Goal: Task Accomplishment & Management: Manage account settings

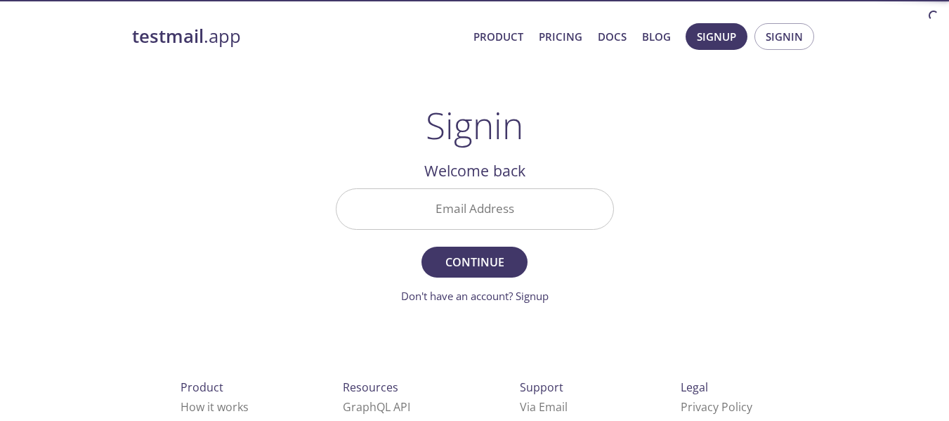
click at [515, 209] on input "Email Address" at bounding box center [474, 209] width 277 height 40
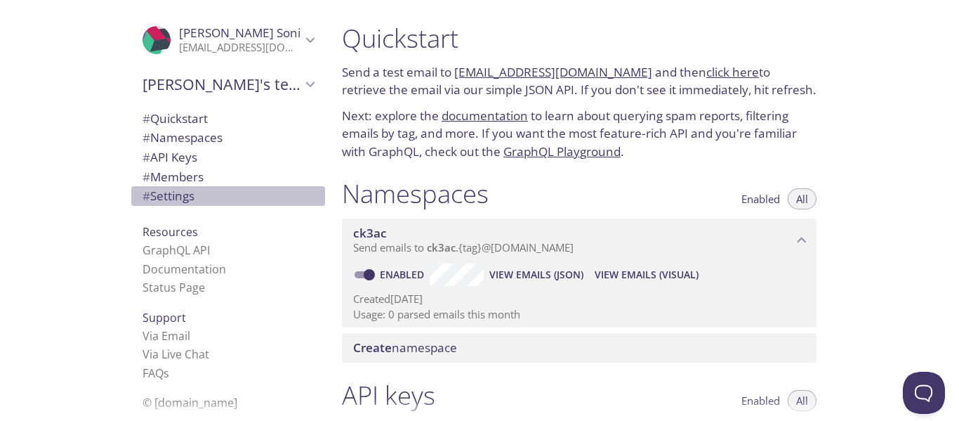
click at [143, 197] on span "# Settings" at bounding box center [169, 195] width 52 height 16
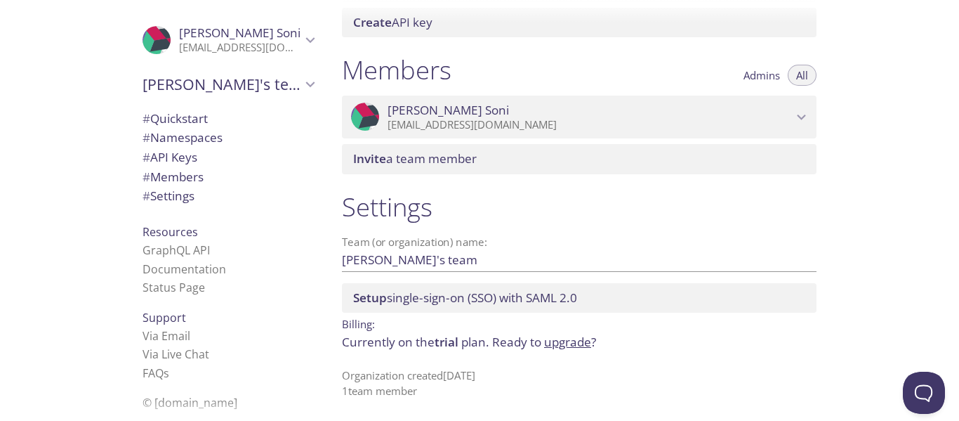
click at [688, 123] on p "[EMAIL_ADDRESS][DOMAIN_NAME]" at bounding box center [590, 125] width 405 height 14
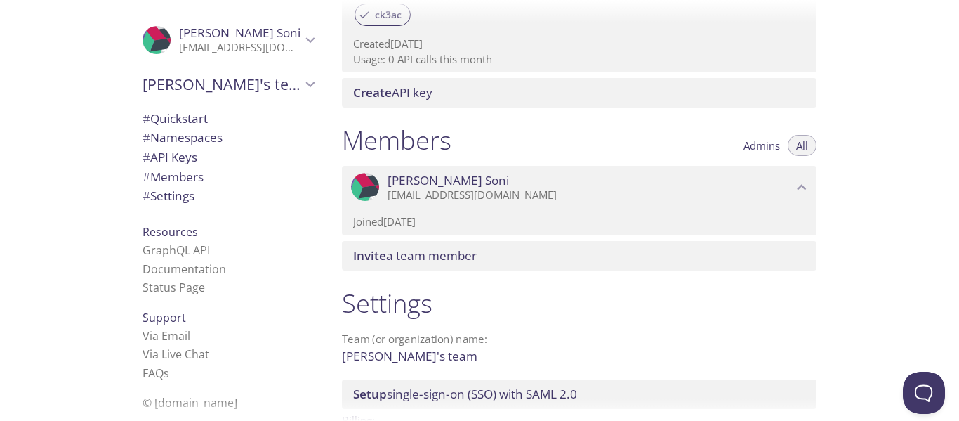
scroll to position [604, 0]
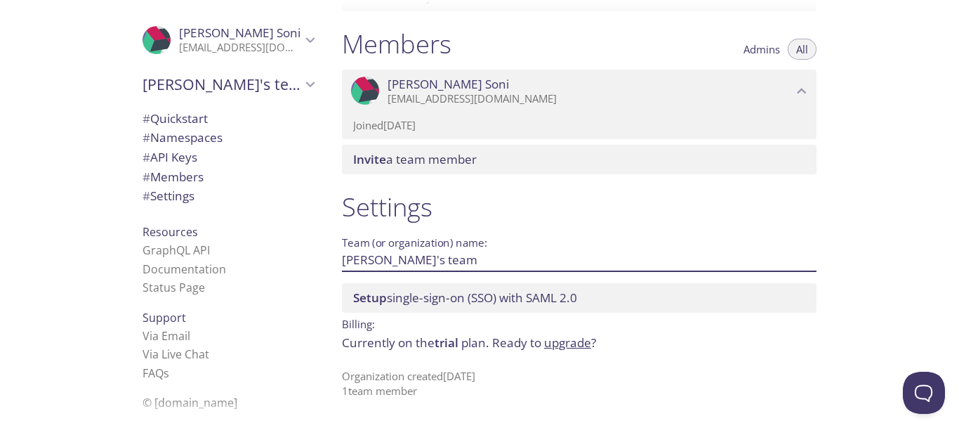
click at [424, 263] on input "[PERSON_NAME]'s team" at bounding box center [557, 260] width 430 height 23
click at [747, 297] on span "Setup single-sign-on (SSO) with [PERSON_NAME] 2.0" at bounding box center [582, 297] width 458 height 15
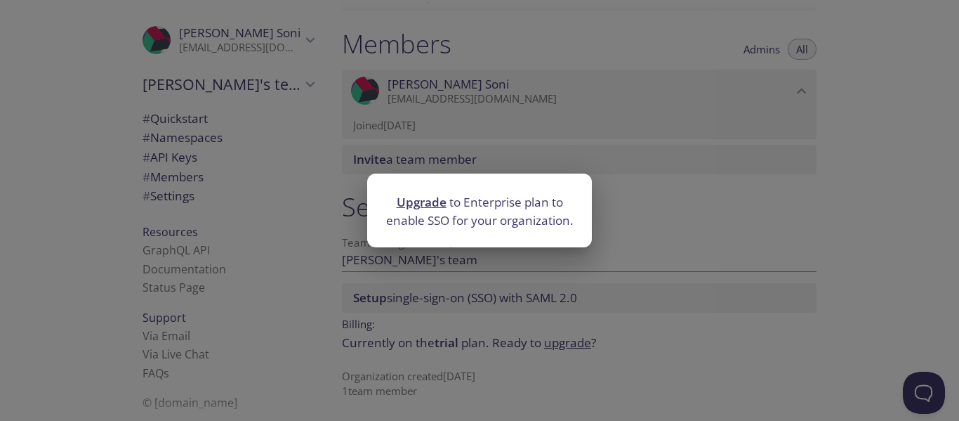
click at [929, 256] on div "Upgrade to Enterprise plan to enable SSO for your organization." at bounding box center [479, 210] width 959 height 421
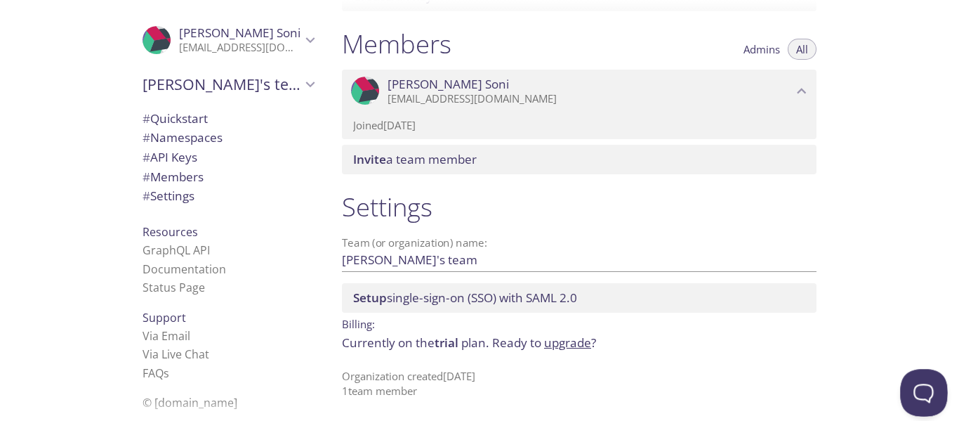
click at [911, 385] on button "Open Beacon popover" at bounding box center [921, 390] width 42 height 42
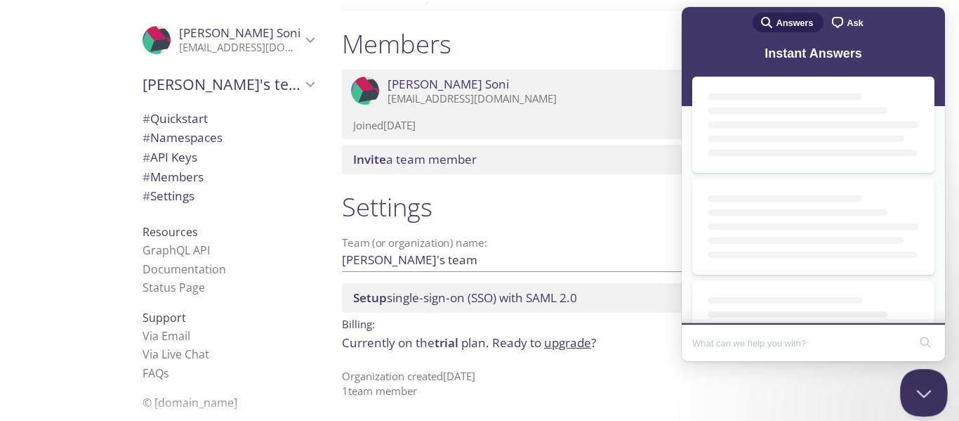
scroll to position [0, 0]
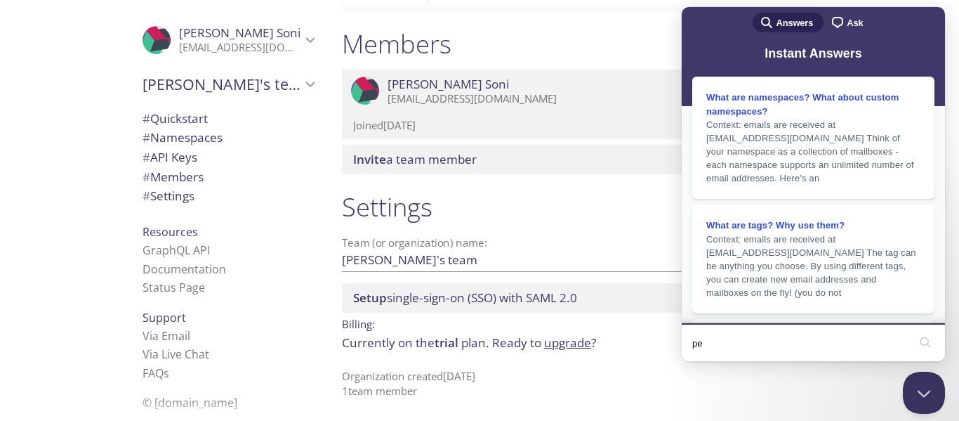
type input "p"
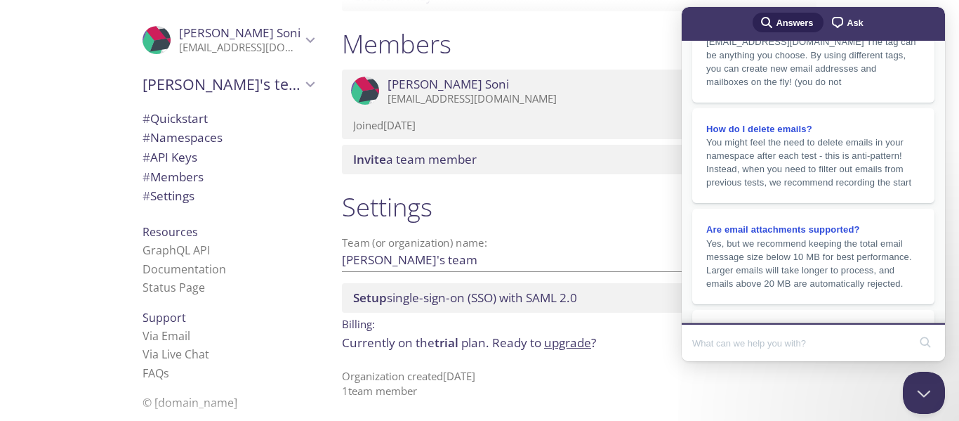
scroll to position [320, 0]
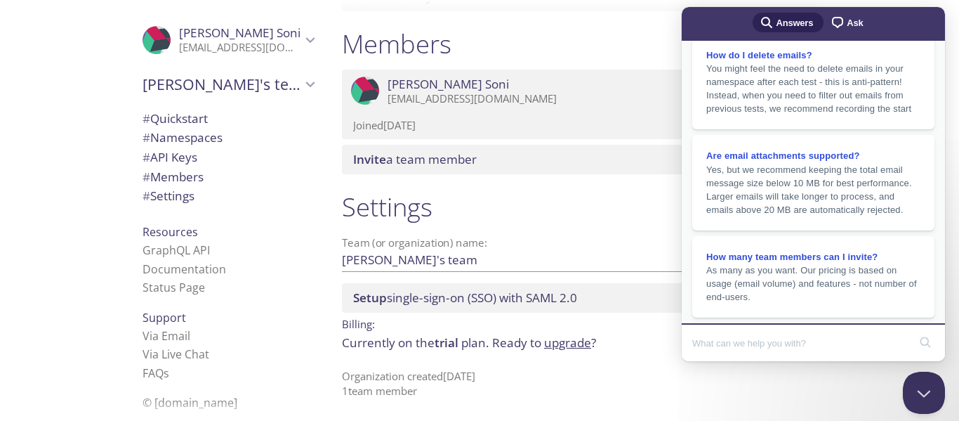
click at [858, 27] on link "chat-square Ask" at bounding box center [849, 23] width 50 height 20
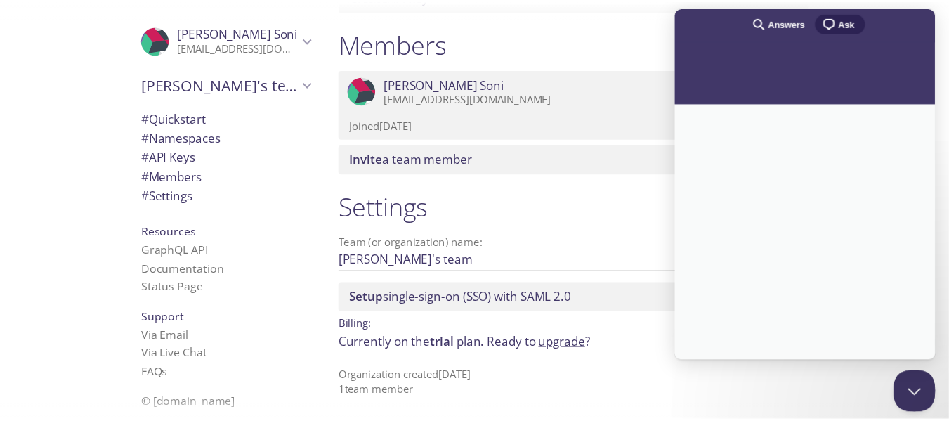
scroll to position [0, 0]
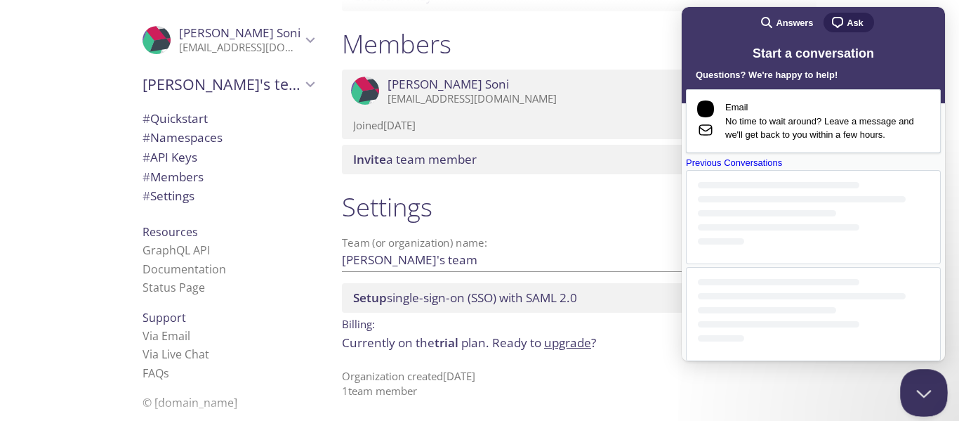
click at [921, 381] on button "Close Beacon popover" at bounding box center [921, 390] width 42 height 42
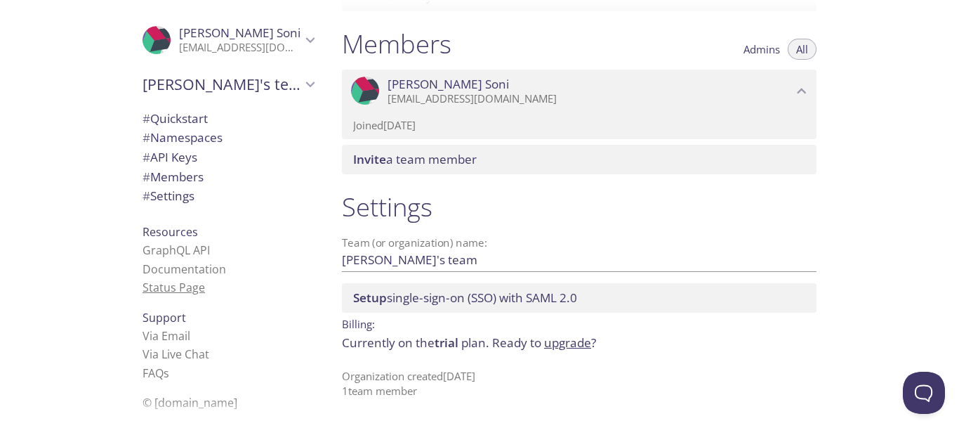
click at [165, 287] on link "Status Page" at bounding box center [174, 286] width 62 height 15
click at [234, 78] on span "[PERSON_NAME]'s team" at bounding box center [222, 84] width 159 height 20
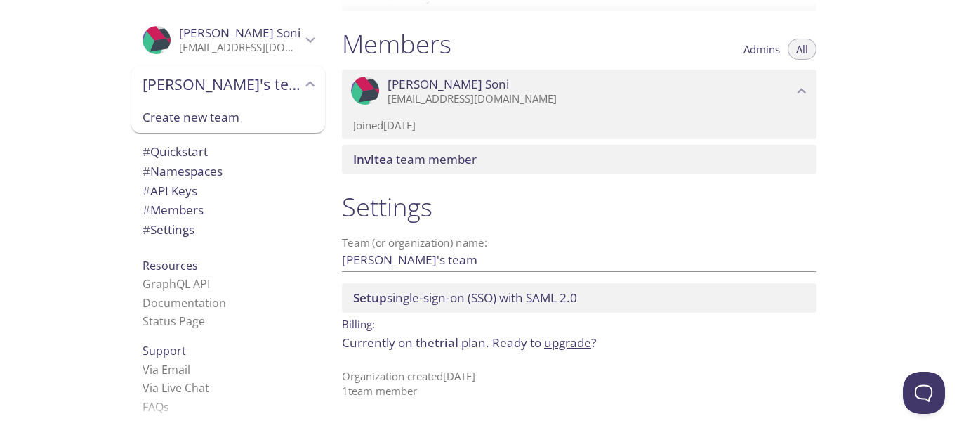
click at [279, 28] on span "[PERSON_NAME]" at bounding box center [240, 32] width 122 height 15
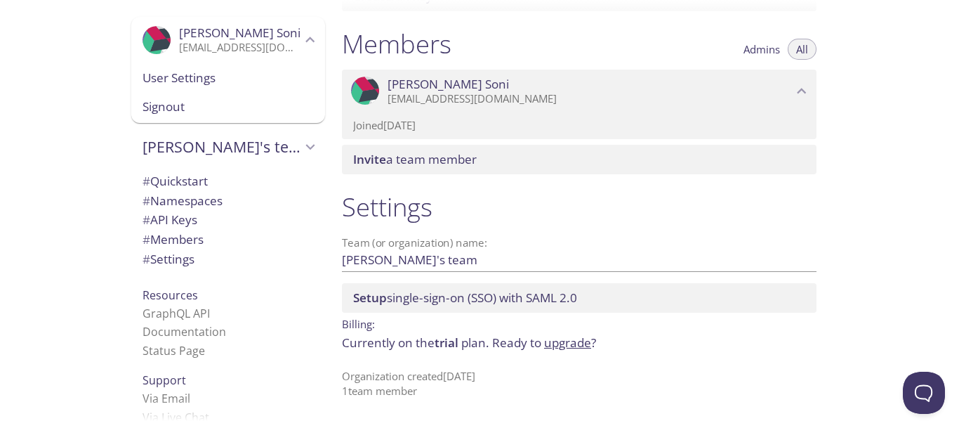
click at [211, 105] on span "Signout" at bounding box center [228, 107] width 171 height 18
